Goal: Task Accomplishment & Management: Manage account settings

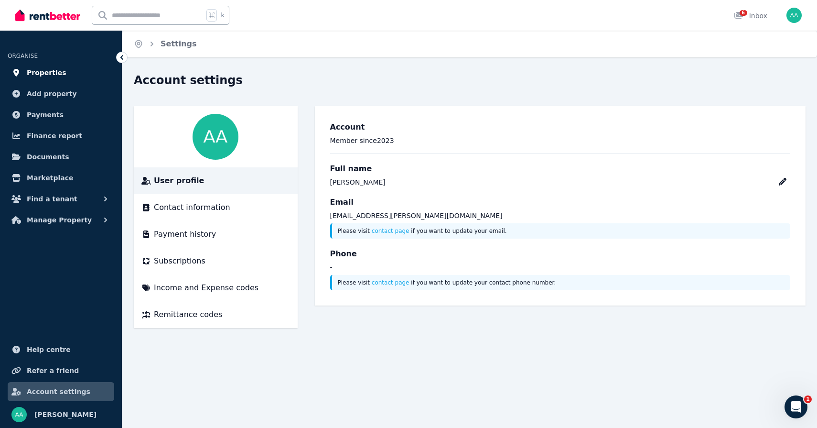
click at [49, 73] on span "Properties" at bounding box center [47, 72] width 40 height 11
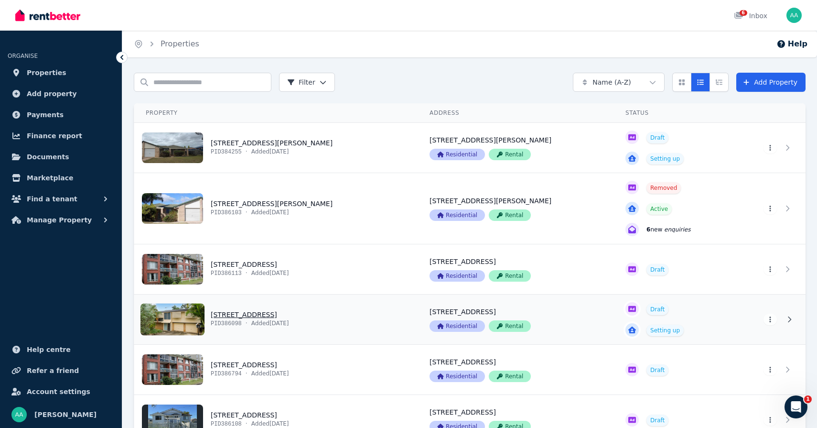
scroll to position [111, 0]
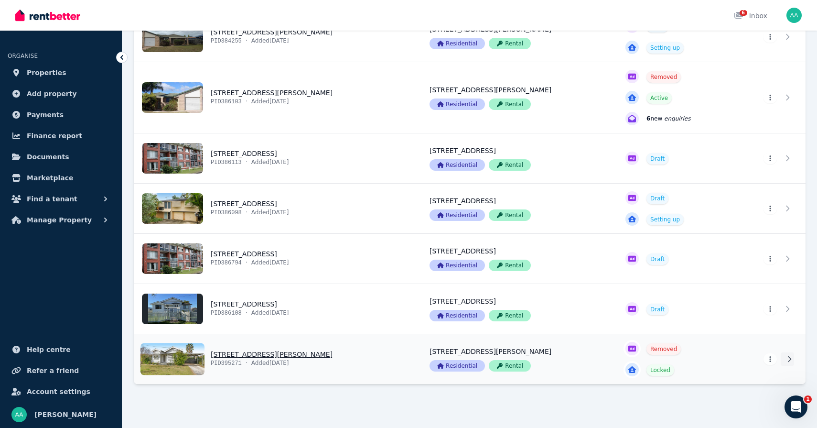
click at [787, 360] on icon at bounding box center [790, 359] width 10 height 7
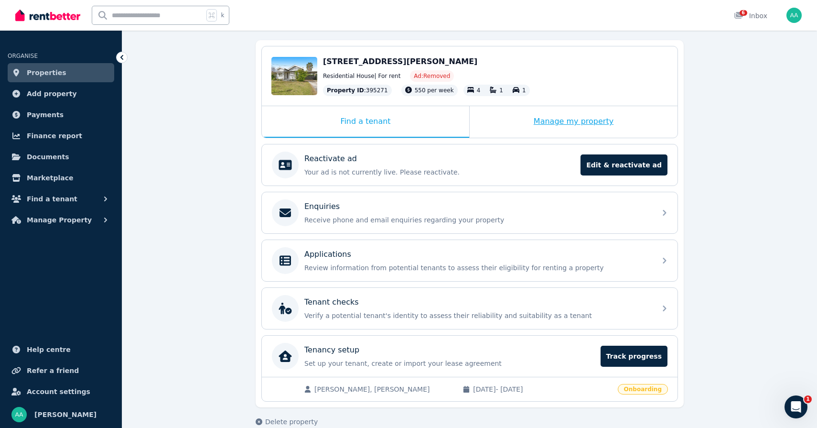
scroll to position [99, 0]
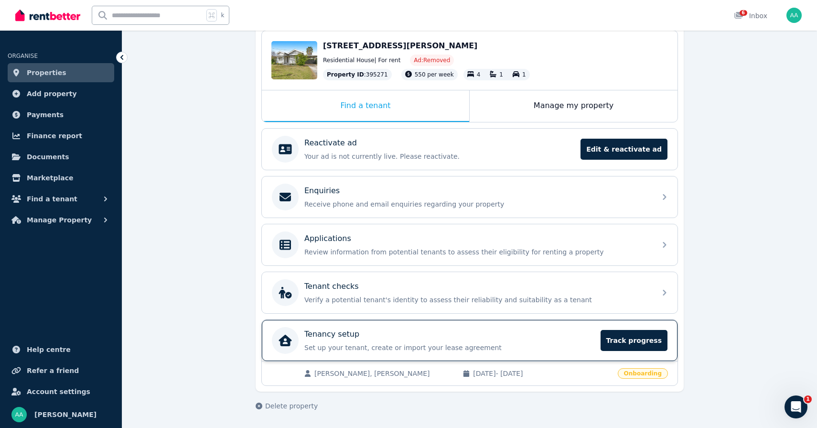
click at [450, 355] on div "Tenancy setup Set up your tenant, create or import your lease agreement Track p…" at bounding box center [470, 340] width 416 height 41
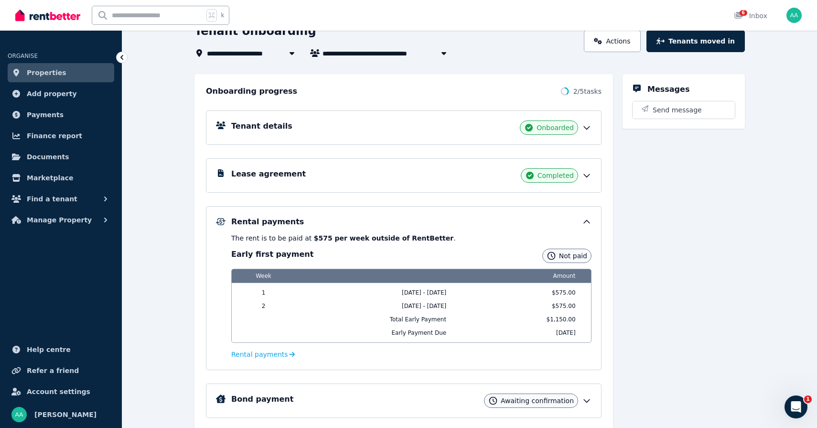
scroll to position [61, 0]
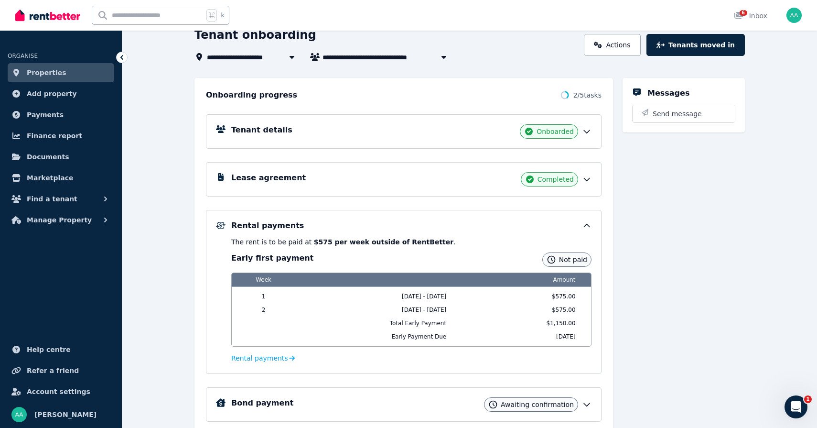
click at [552, 185] on div "Completed" at bounding box center [549, 179] width 57 height 14
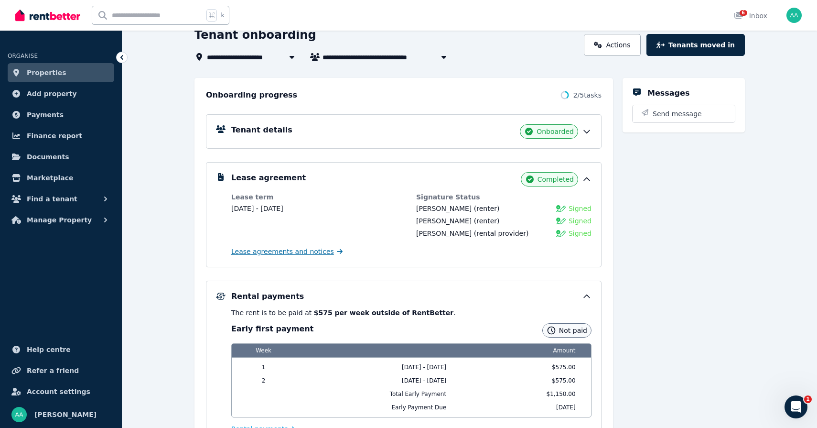
click at [313, 254] on span "Lease agreements and notices" at bounding box center [282, 252] width 103 height 10
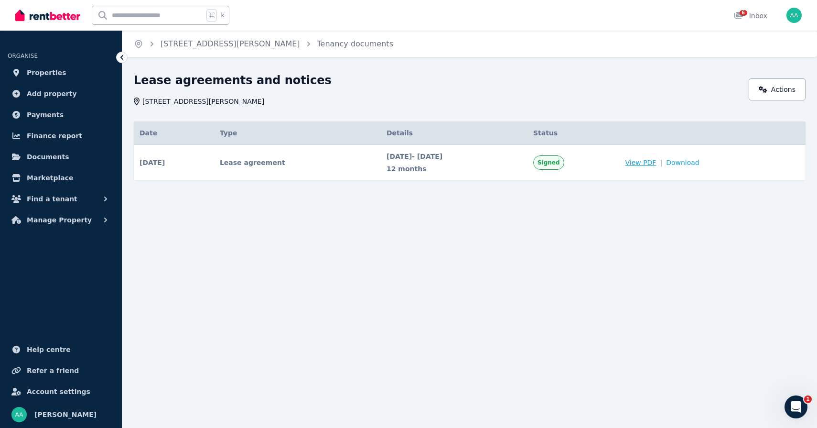
click at [656, 164] on span "View PDF" at bounding box center [640, 163] width 31 height 10
